Goal: Task Accomplishment & Management: Manage account settings

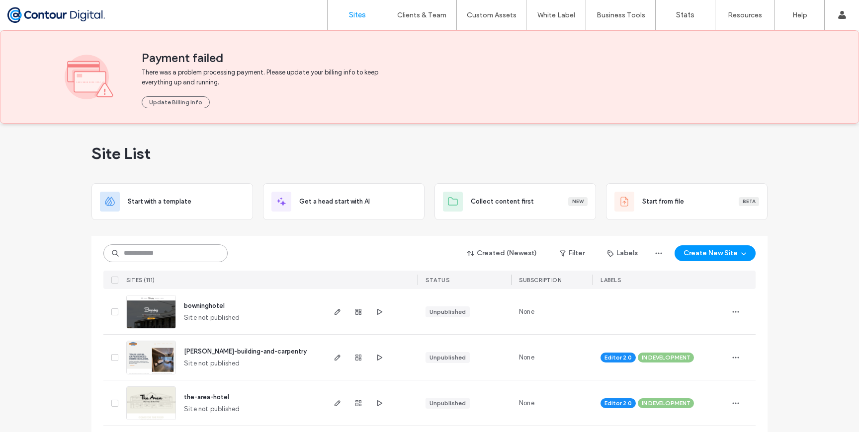
click at [150, 252] on input at bounding box center [165, 254] width 124 height 18
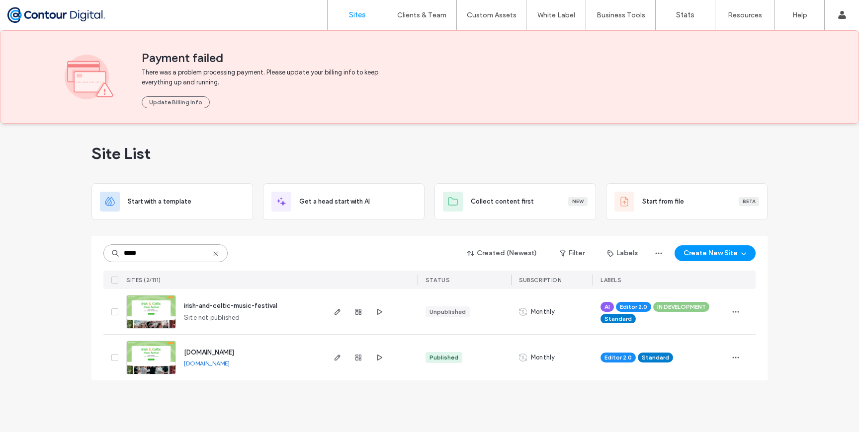
type input "*****"
click at [542, 359] on span "Monthly" at bounding box center [543, 358] width 24 height 10
click at [736, 359] on icon "button" at bounding box center [736, 358] width 8 height 8
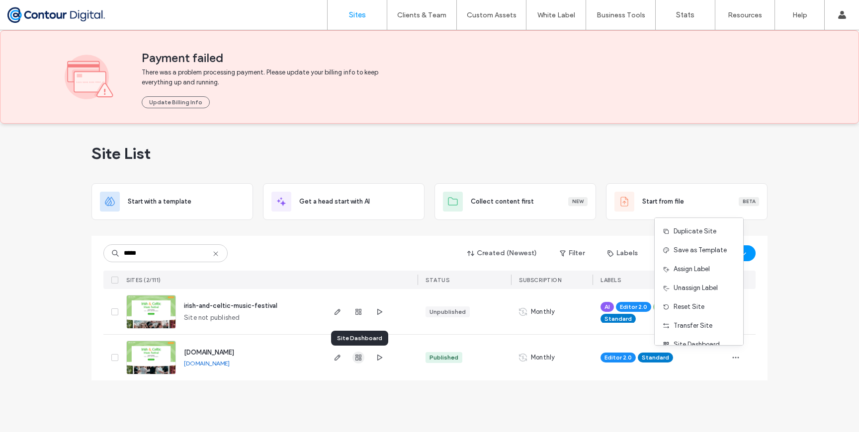
click at [355, 357] on use "button" at bounding box center [358, 358] width 6 height 6
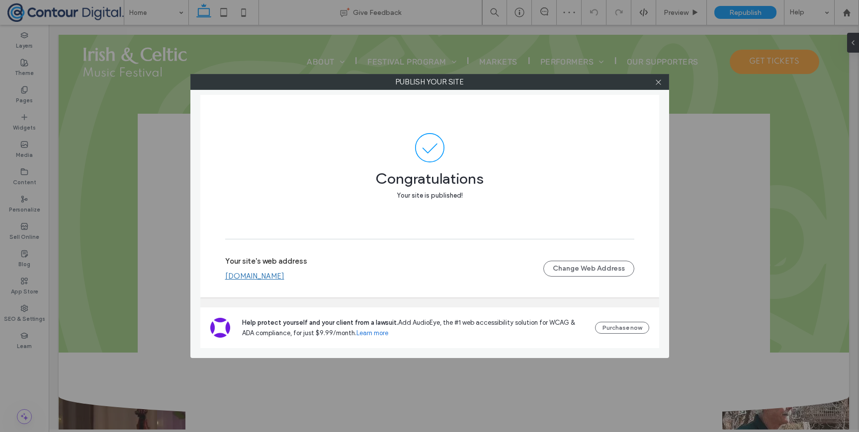
click at [659, 83] on use at bounding box center [658, 82] width 5 height 5
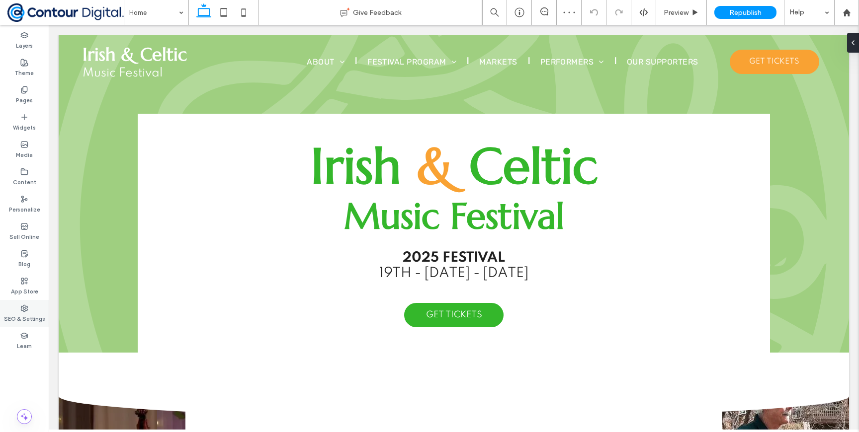
click at [20, 308] on icon at bounding box center [24, 309] width 8 height 8
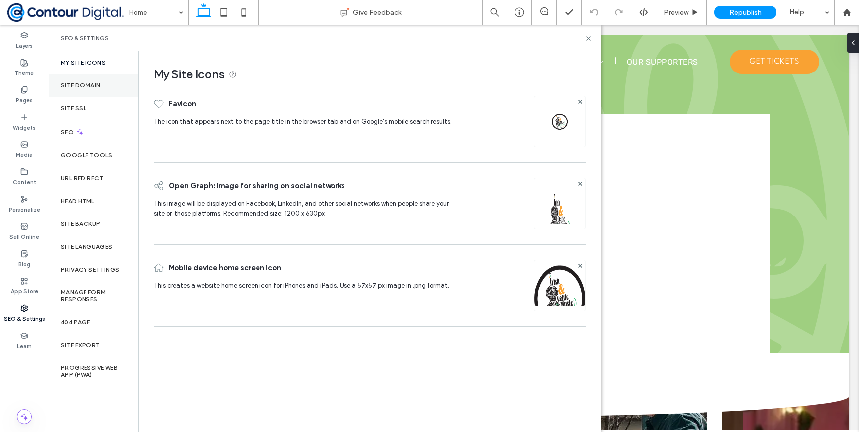
click at [99, 84] on label "Site Domain" at bounding box center [81, 85] width 40 height 7
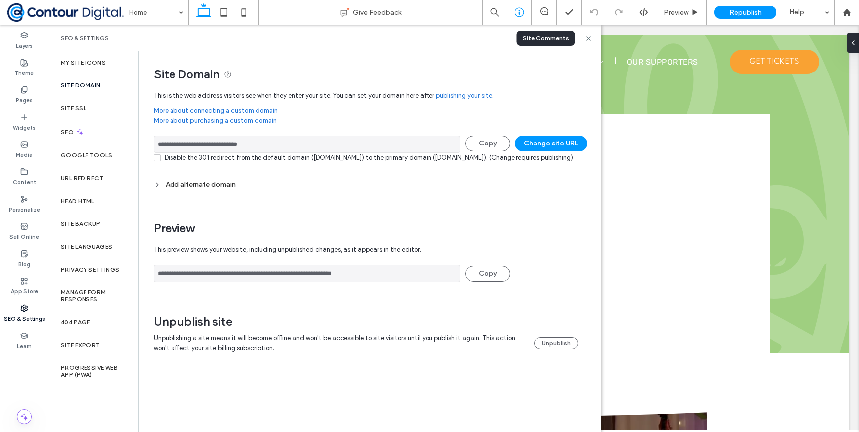
click at [529, 13] on div at bounding box center [519, 12] width 24 height 10
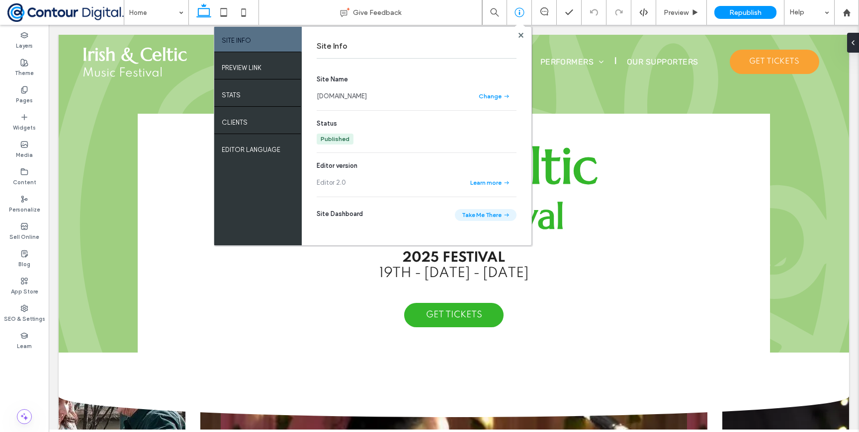
click at [493, 216] on button "Take Me There" at bounding box center [486, 215] width 62 height 12
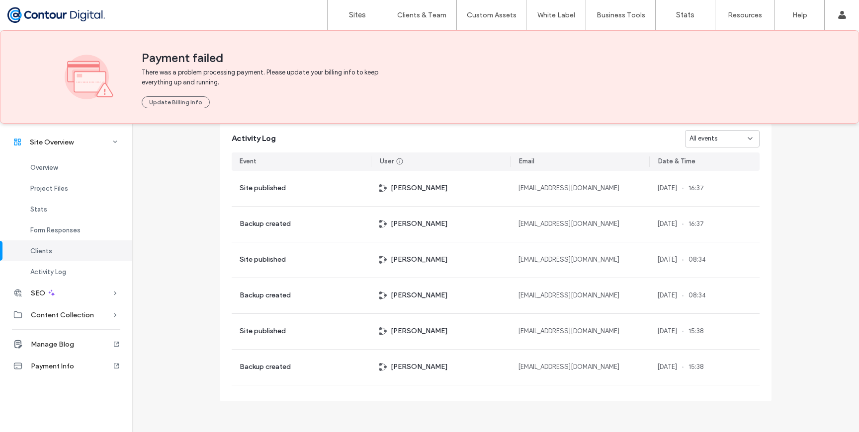
scroll to position [199, 0]
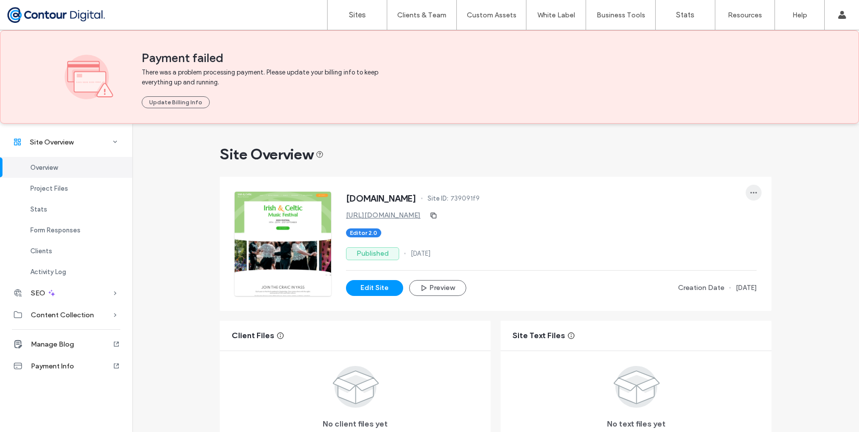
click at [750, 195] on icon "button" at bounding box center [754, 193] width 8 height 8
click at [714, 279] on span "Transfer Site" at bounding box center [707, 275] width 39 height 10
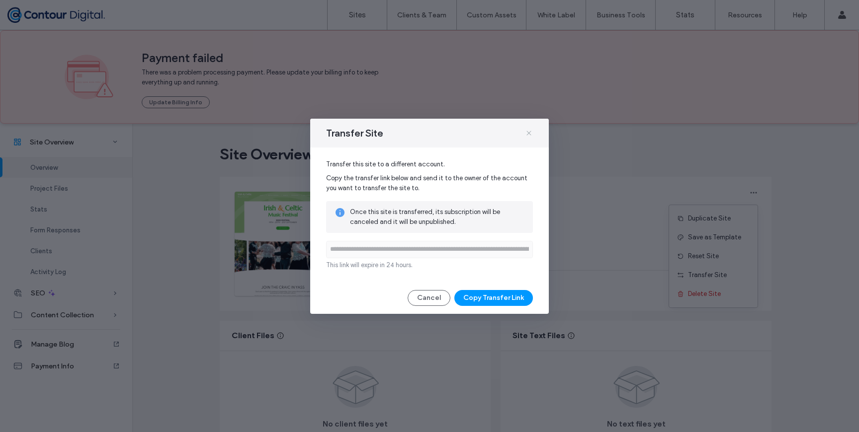
click at [530, 131] on icon at bounding box center [529, 133] width 8 height 8
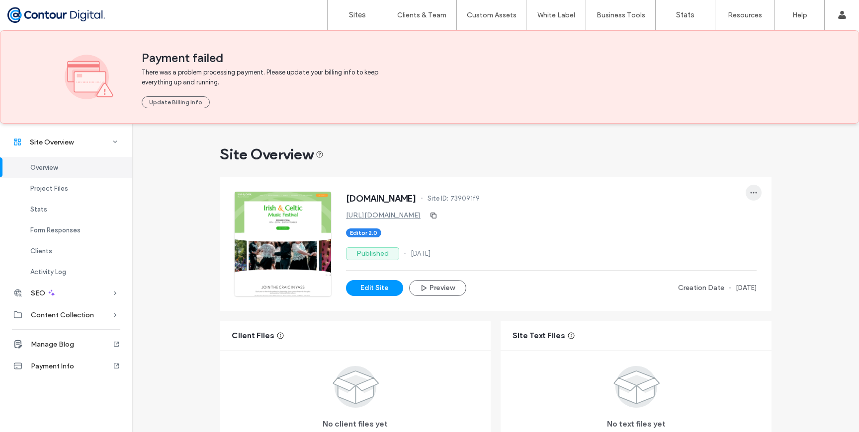
click at [756, 192] on span "button" at bounding box center [754, 193] width 16 height 16
click at [705, 261] on div "Reset Site" at bounding box center [713, 256] width 88 height 19
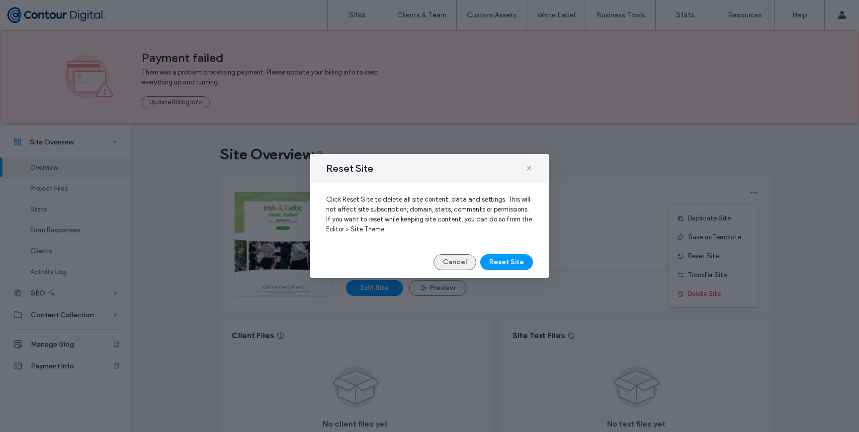
click at [449, 260] on button "Cancel" at bounding box center [454, 263] width 43 height 16
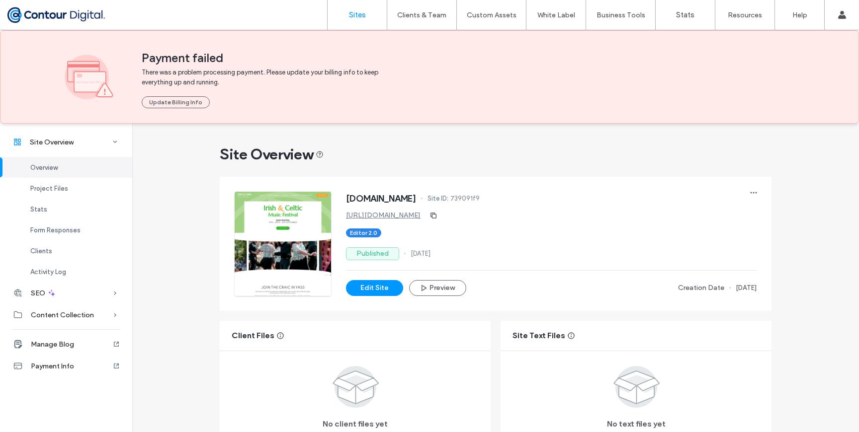
click at [357, 16] on label "Sites" at bounding box center [357, 14] width 17 height 9
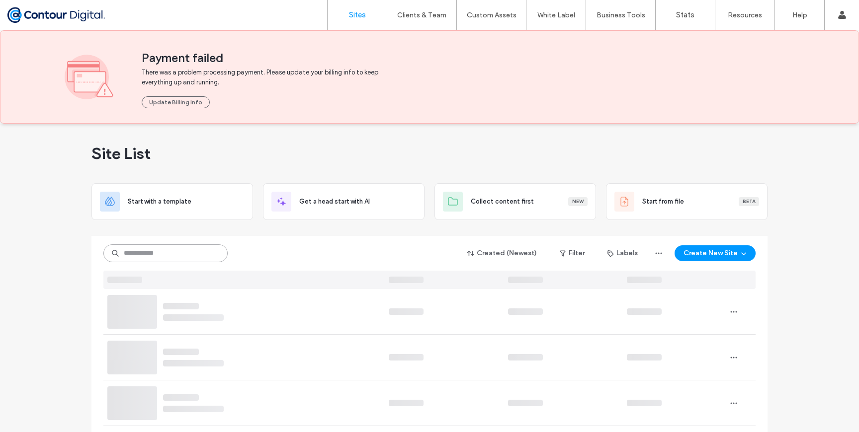
click at [179, 249] on input at bounding box center [165, 254] width 124 height 18
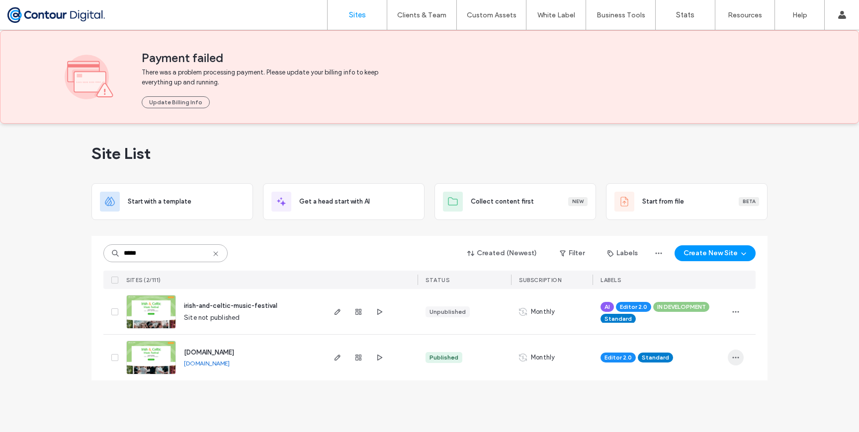
type input "*****"
click at [729, 357] on span "button" at bounding box center [736, 358] width 16 height 16
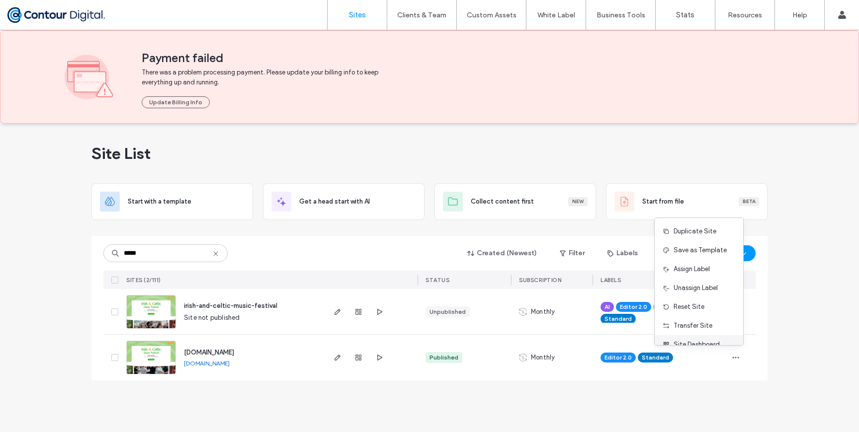
scroll to position [32, 0]
click at [531, 355] on span "Monthly" at bounding box center [543, 358] width 24 height 10
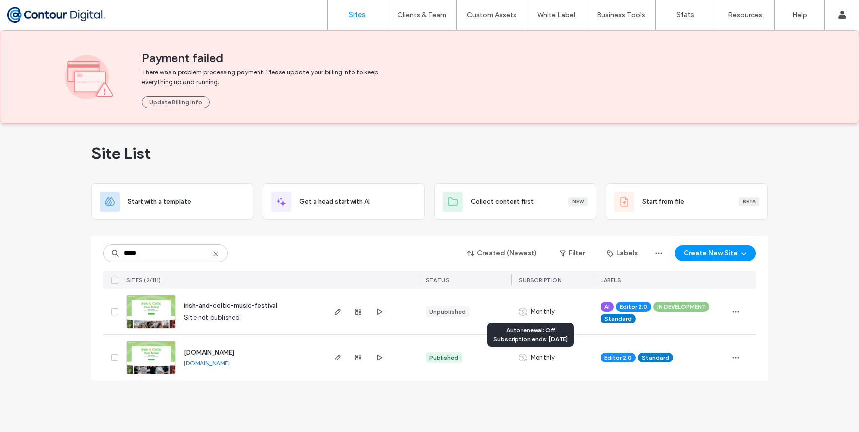
click at [535, 327] on span "Auto renewal: Off Subscription ends: Sep 21, 2025" at bounding box center [530, 335] width 75 height 16
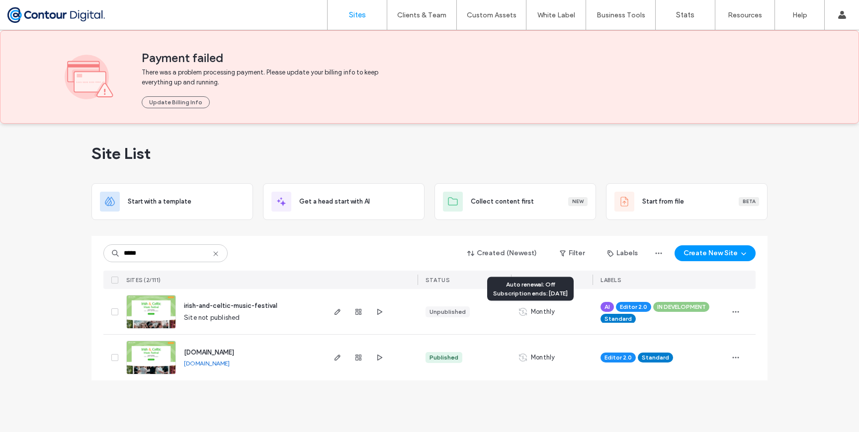
click at [534, 293] on span "Auto renewal: Off Subscription ends: Sep 24, 2025" at bounding box center [530, 289] width 75 height 16
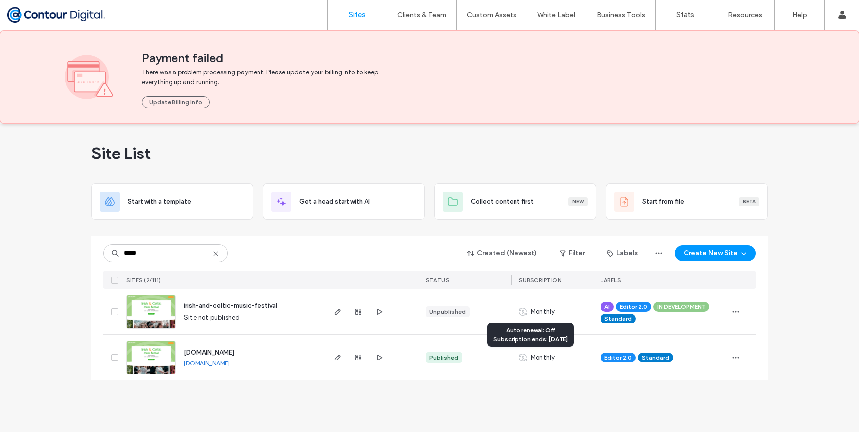
click at [537, 356] on span "Monthly" at bounding box center [543, 358] width 24 height 10
click at [355, 355] on use "button" at bounding box center [358, 358] width 6 height 6
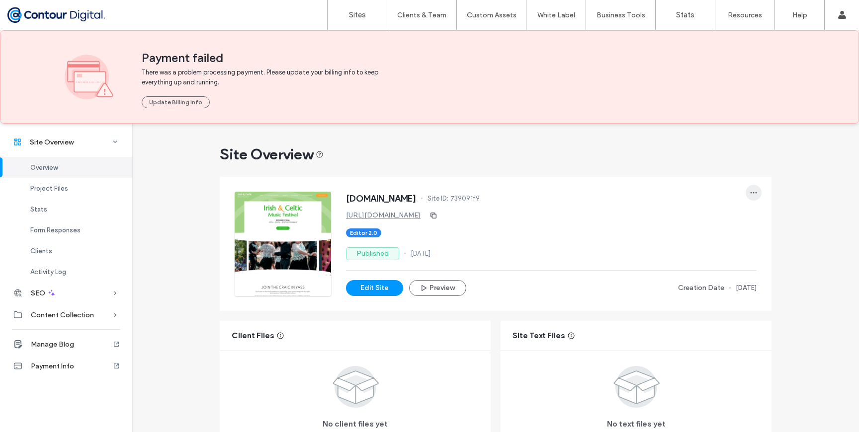
click at [756, 188] on span "button" at bounding box center [754, 193] width 16 height 16
click at [663, 162] on div "Site Overview" at bounding box center [496, 155] width 552 height 20
click at [65, 364] on span "Payment Info" at bounding box center [52, 366] width 43 height 8
